Goal: Task Accomplishment & Management: Complete application form

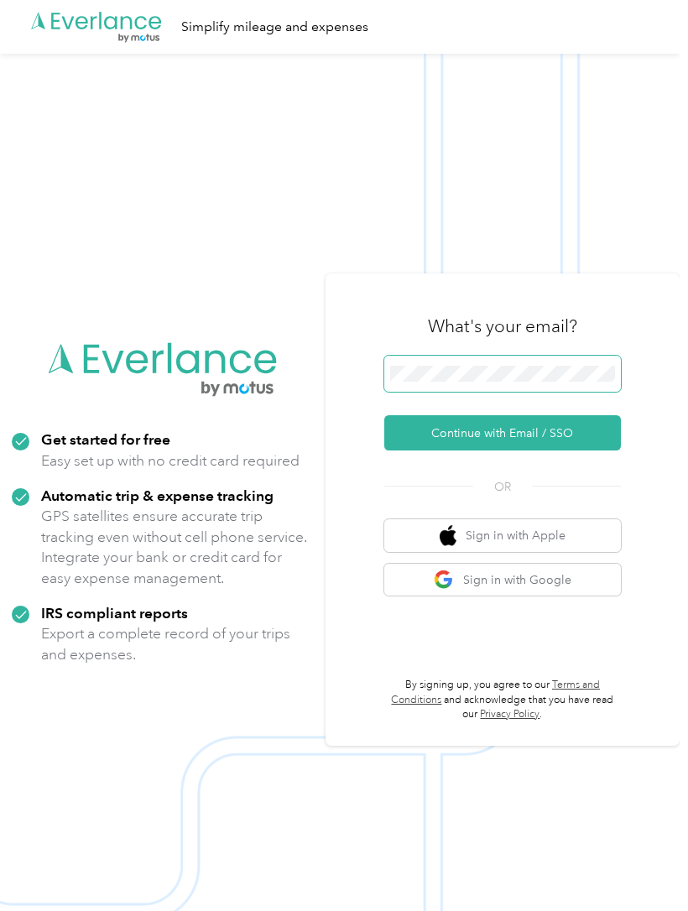
click at [510, 450] on button "Continue with Email / SSO" at bounding box center [502, 432] width 237 height 35
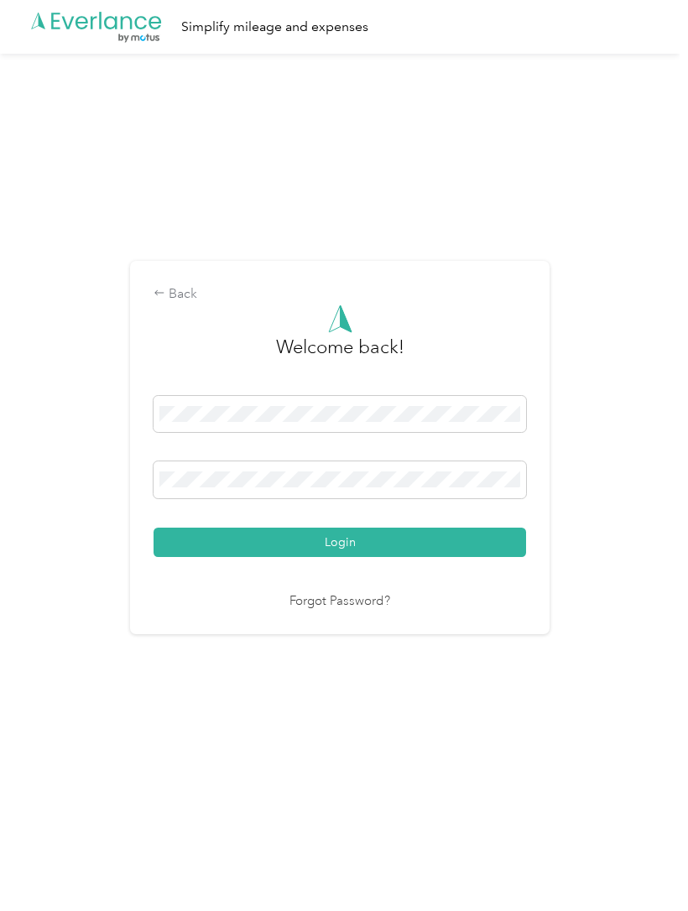
click at [492, 557] on button "Login" at bounding box center [340, 542] width 372 height 29
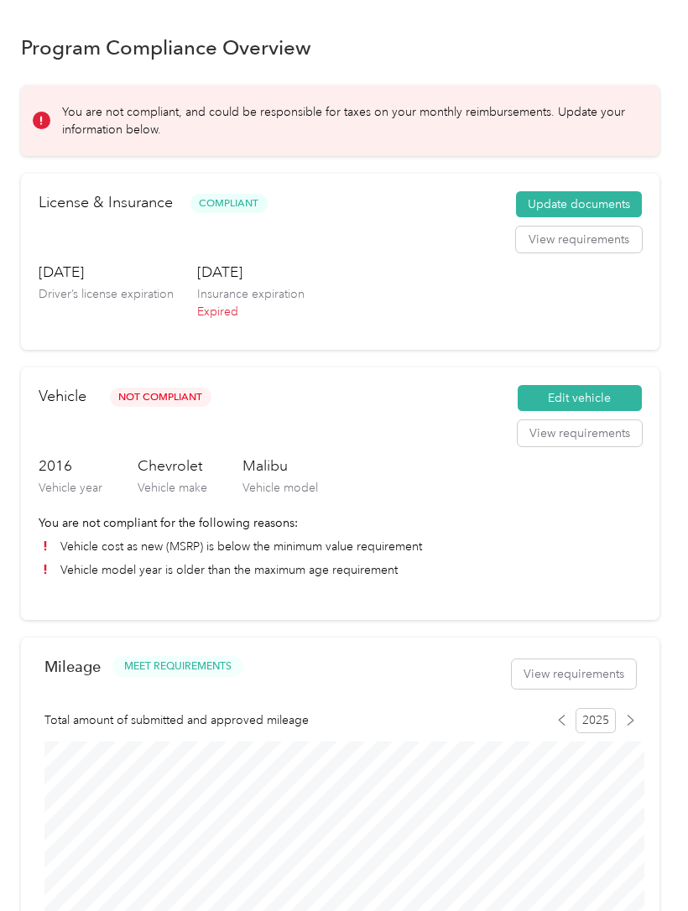
click at [601, 203] on button "Update documents" at bounding box center [579, 204] width 126 height 27
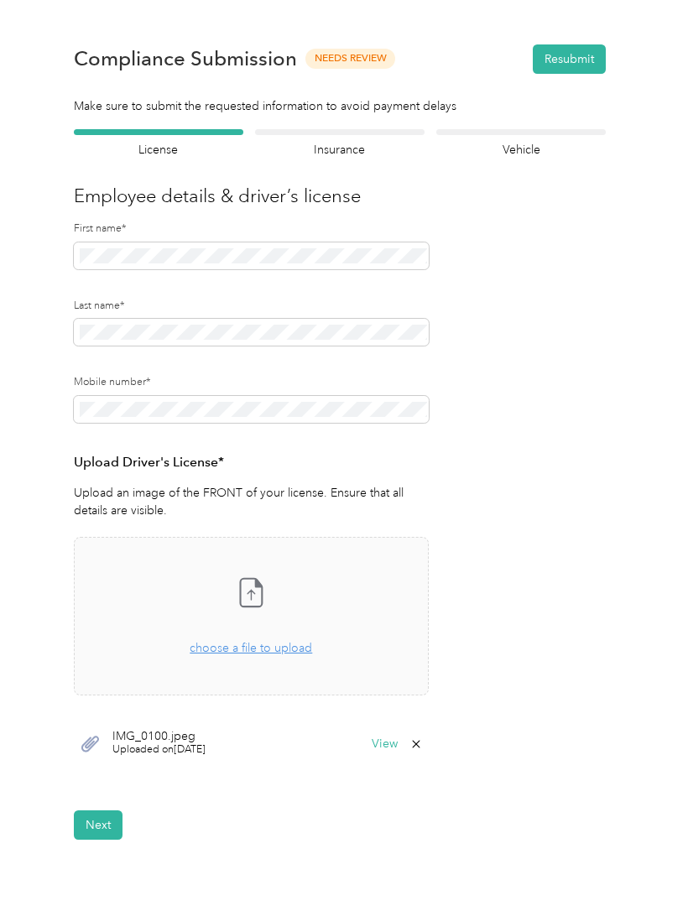
scroll to position [39, 0]
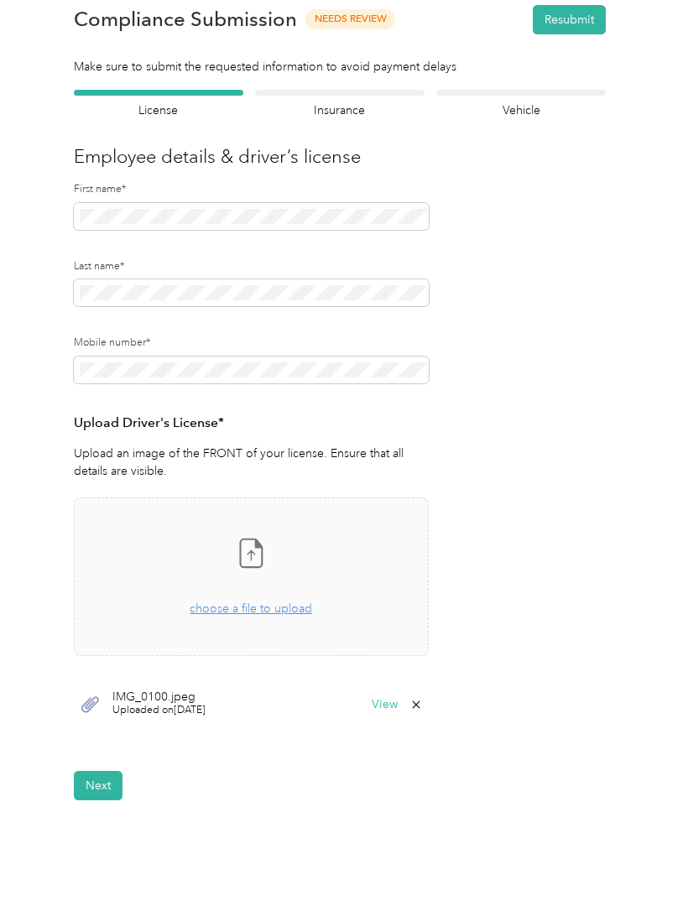
click at [211, 610] on span "choose a file to upload" at bounding box center [251, 608] width 122 height 14
click at [96, 833] on button "Next" at bounding box center [98, 835] width 49 height 29
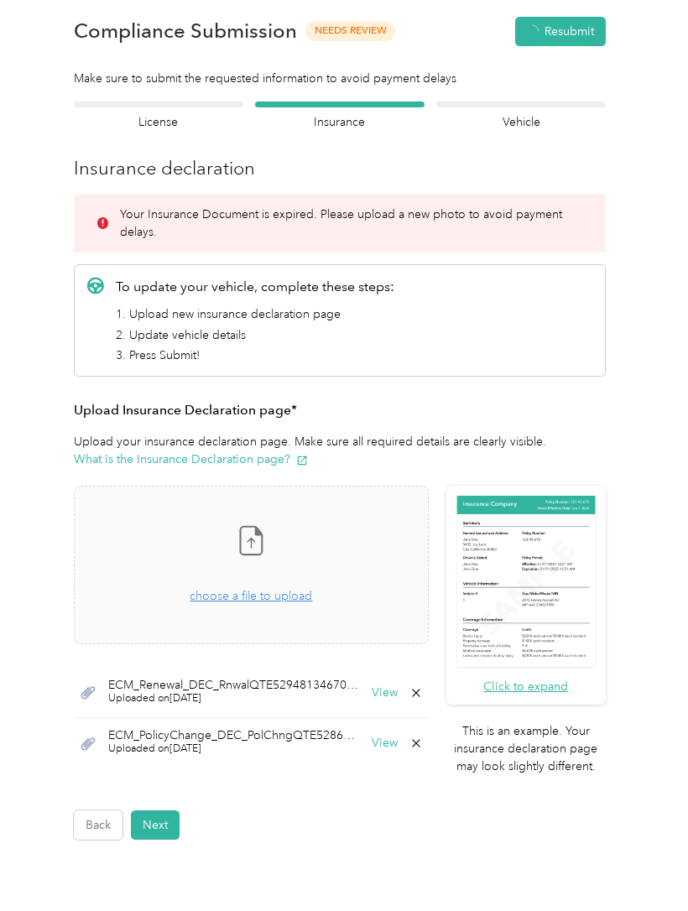
scroll to position [20, 0]
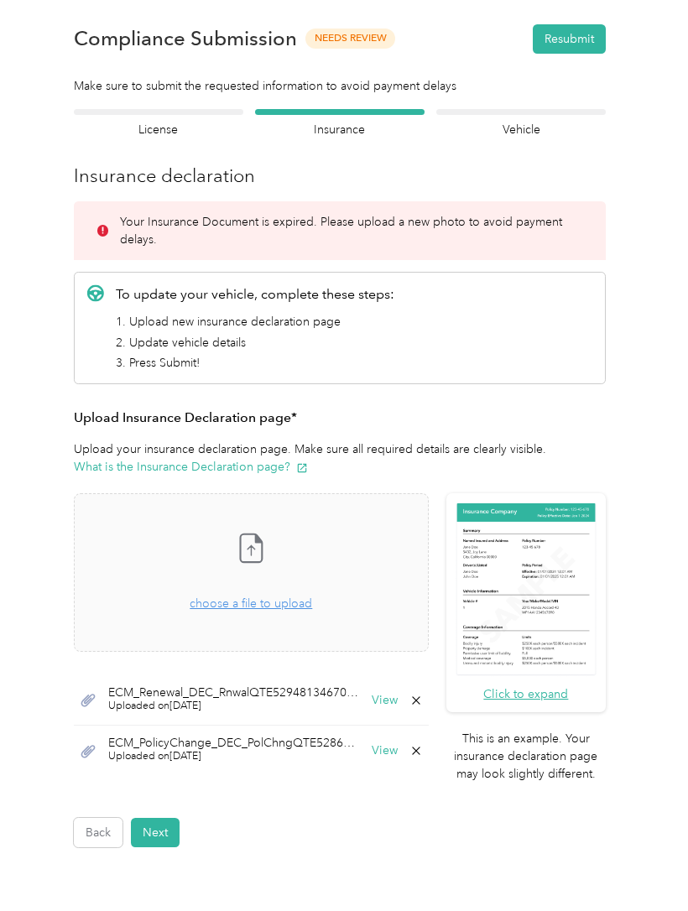
click at [594, 30] on button "Resubmit" at bounding box center [569, 38] width 73 height 29
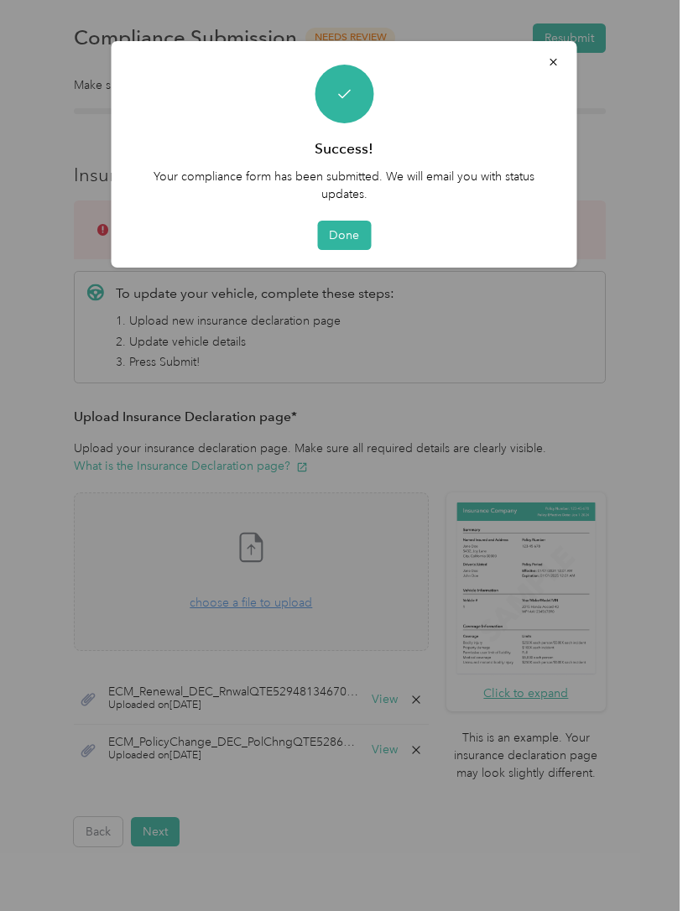
click at [359, 234] on button "Done" at bounding box center [344, 235] width 54 height 29
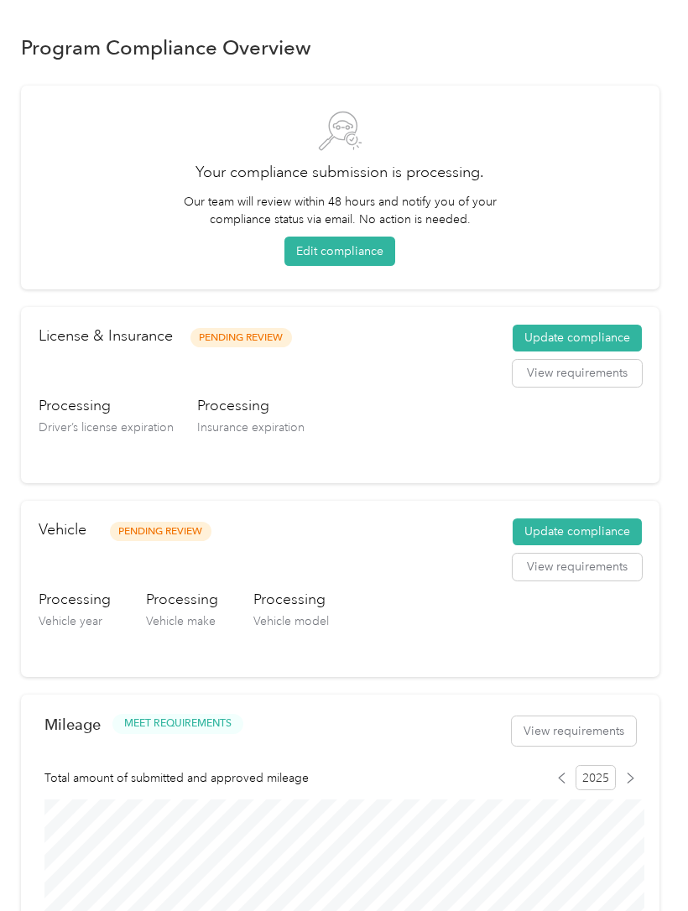
click at [553, 336] on button "Update compliance" at bounding box center [577, 338] width 129 height 27
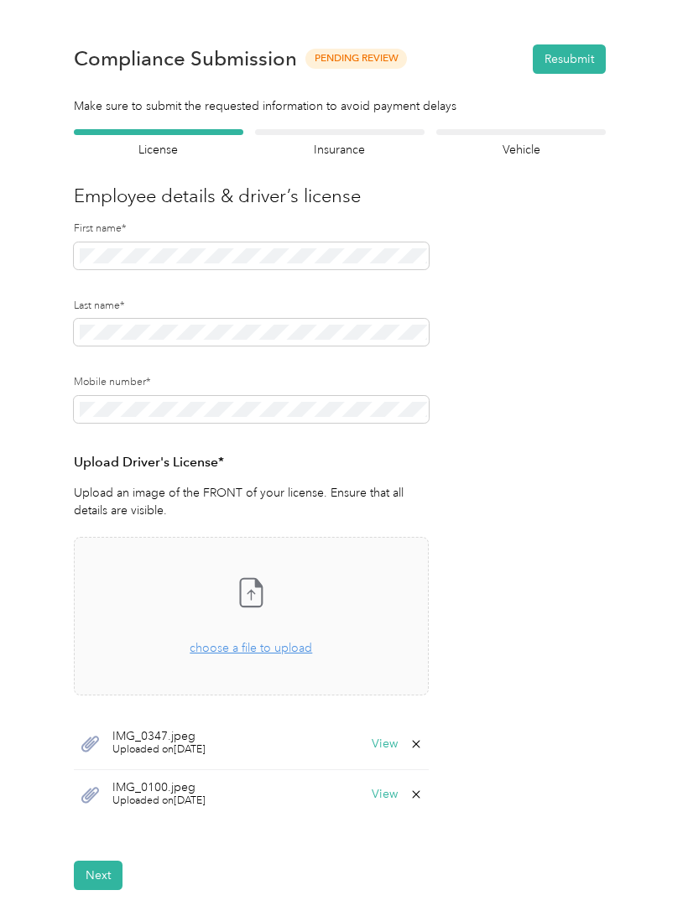
click at [388, 745] on button "View" at bounding box center [385, 744] width 26 height 12
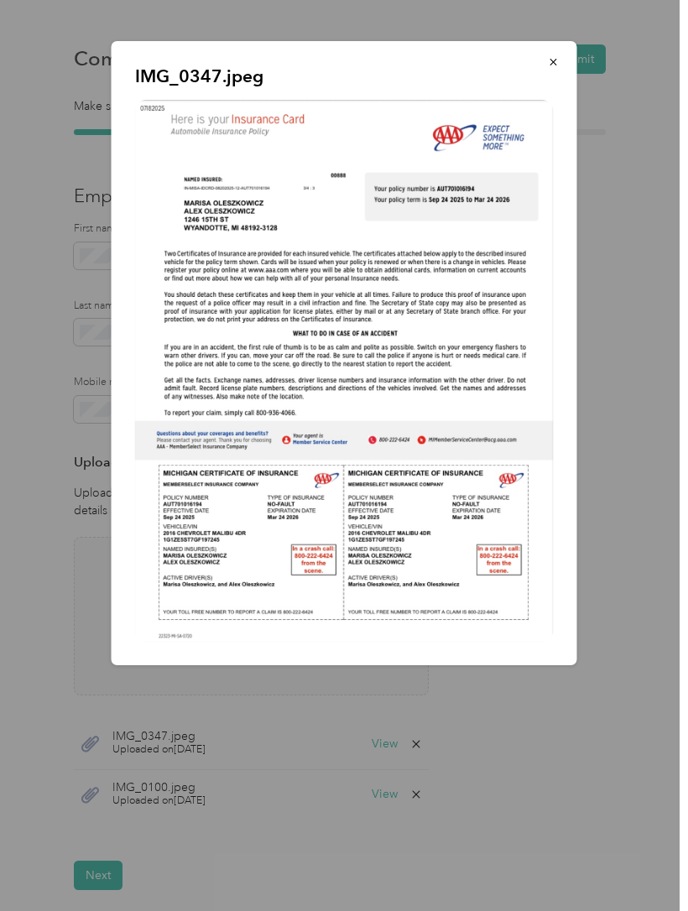
click at [551, 56] on icon "button" at bounding box center [554, 62] width 12 height 12
